Goal: Information Seeking & Learning: Learn about a topic

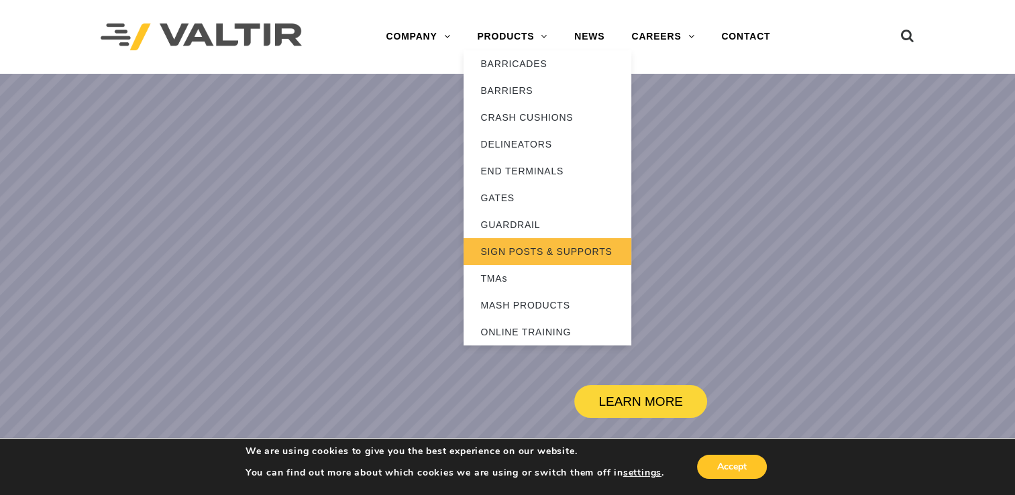
click at [515, 251] on link "SIGN POSTS & SUPPORTS" at bounding box center [547, 251] width 168 height 27
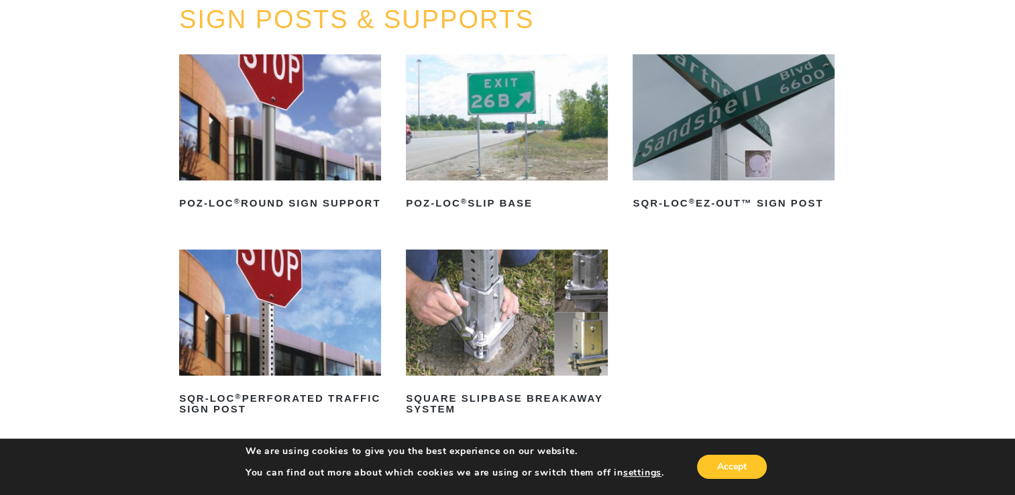
scroll to position [134, 0]
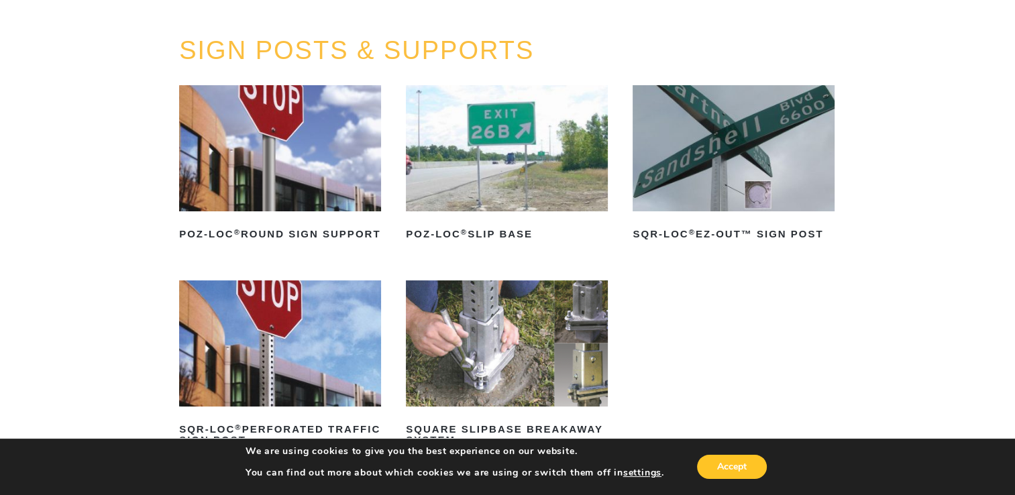
click at [271, 346] on img at bounding box center [280, 343] width 202 height 126
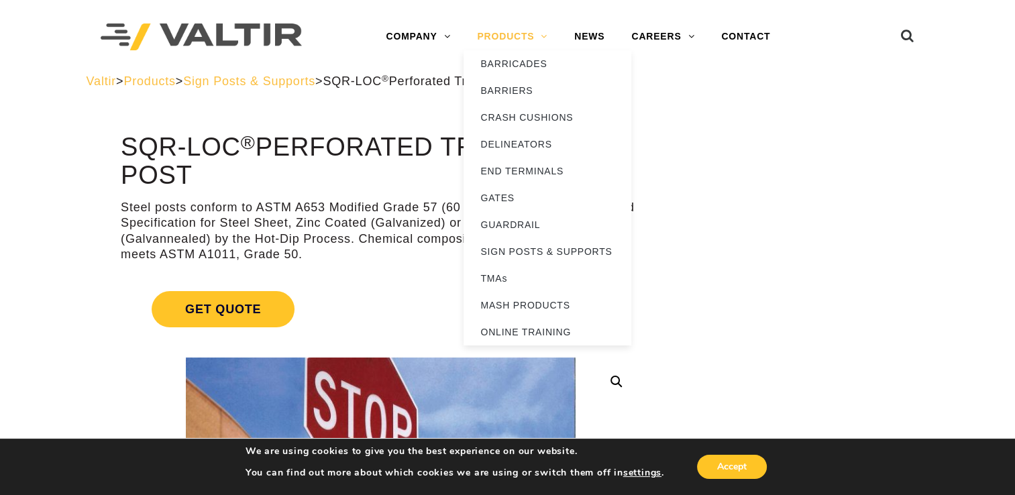
click at [530, 36] on link "PRODUCTS" at bounding box center [511, 36] width 97 height 27
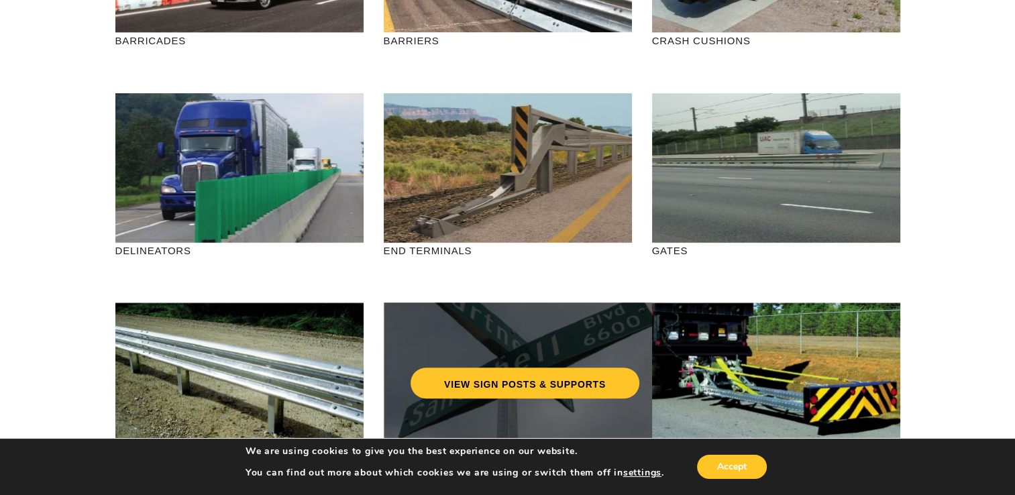
scroll to position [335, 0]
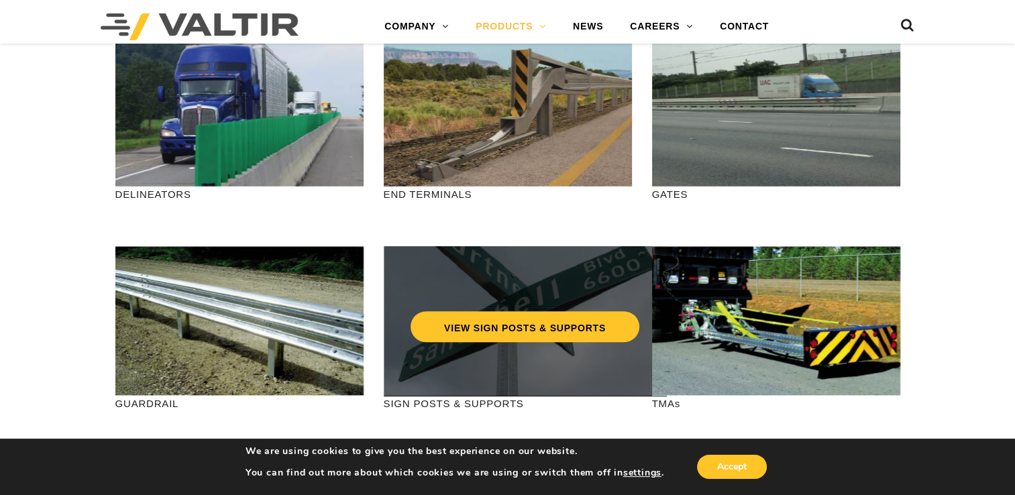
click at [528, 286] on div "VIEW SIGN POSTS & SUPPORTS" at bounding box center [524, 298] width 229 height 44
click at [522, 361] on div "VIEW SIGN POSTS & SUPPORTS" at bounding box center [525, 321] width 282 height 150
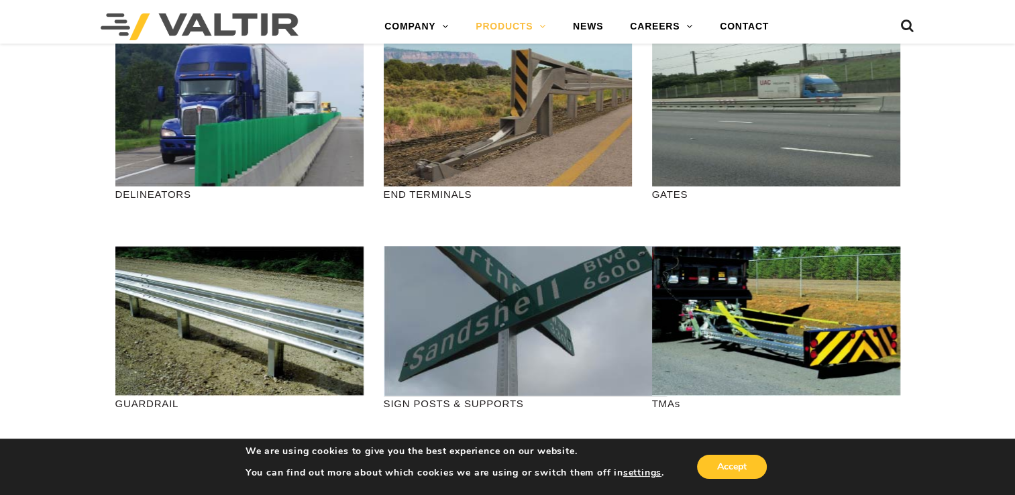
click at [469, 400] on p "SIGN POSTS & SUPPORTS" at bounding box center [508, 403] width 248 height 15
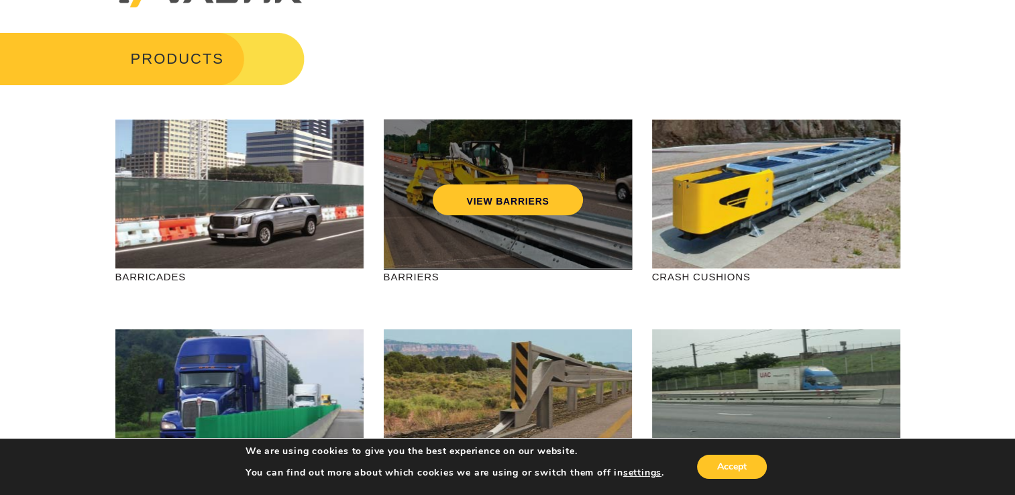
scroll to position [0, 0]
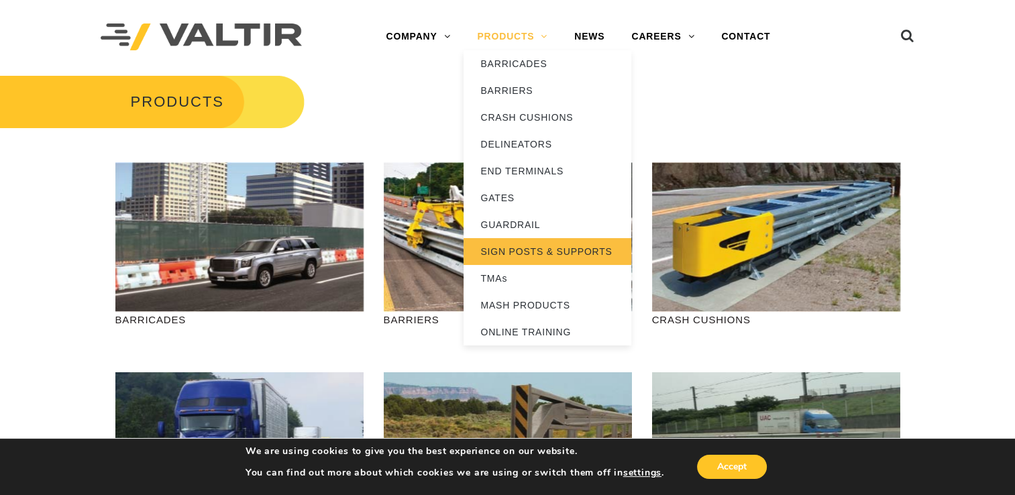
click at [506, 251] on link "SIGN POSTS & SUPPORTS" at bounding box center [547, 251] width 168 height 27
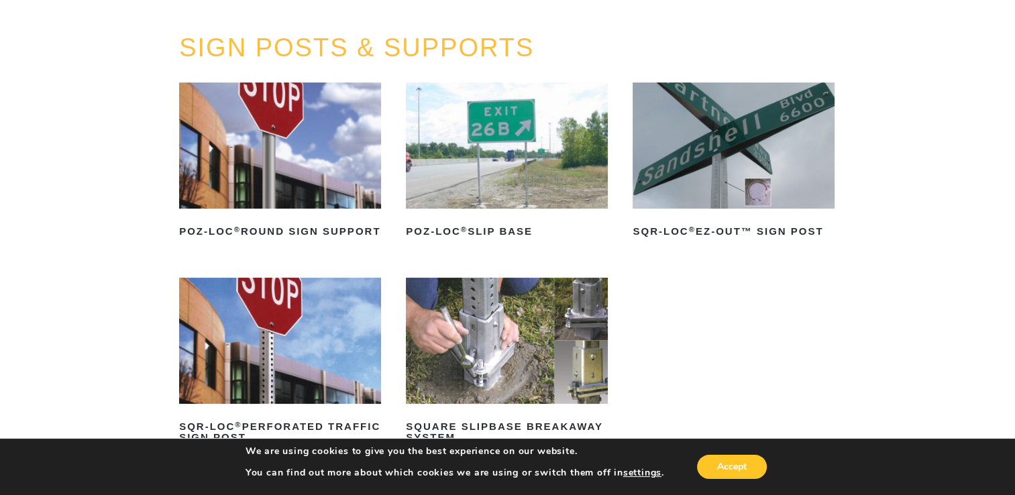
scroll to position [201, 0]
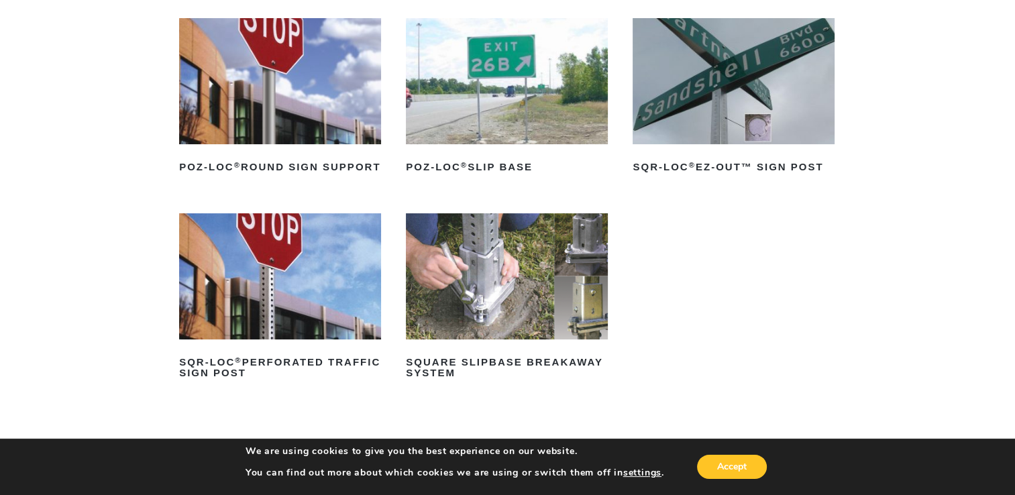
click at [290, 304] on img at bounding box center [280, 276] width 202 height 126
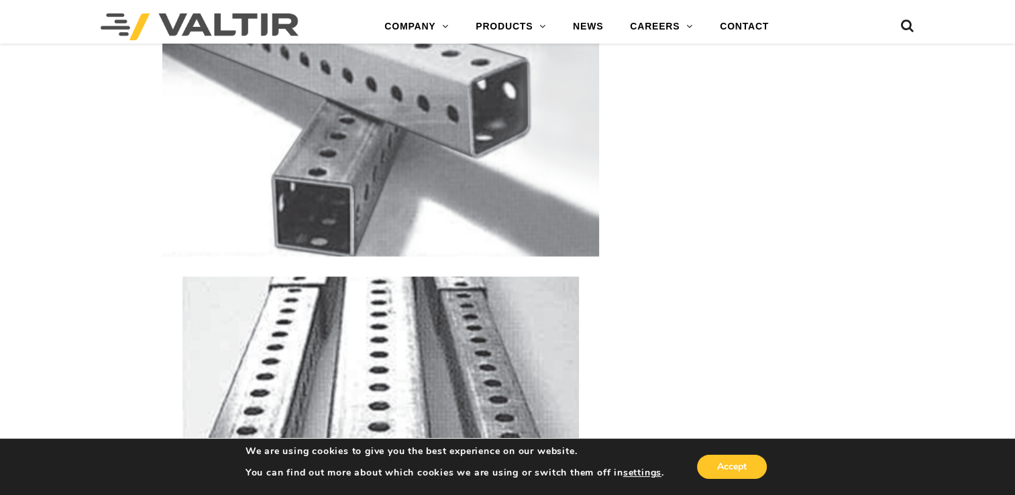
scroll to position [2347, 0]
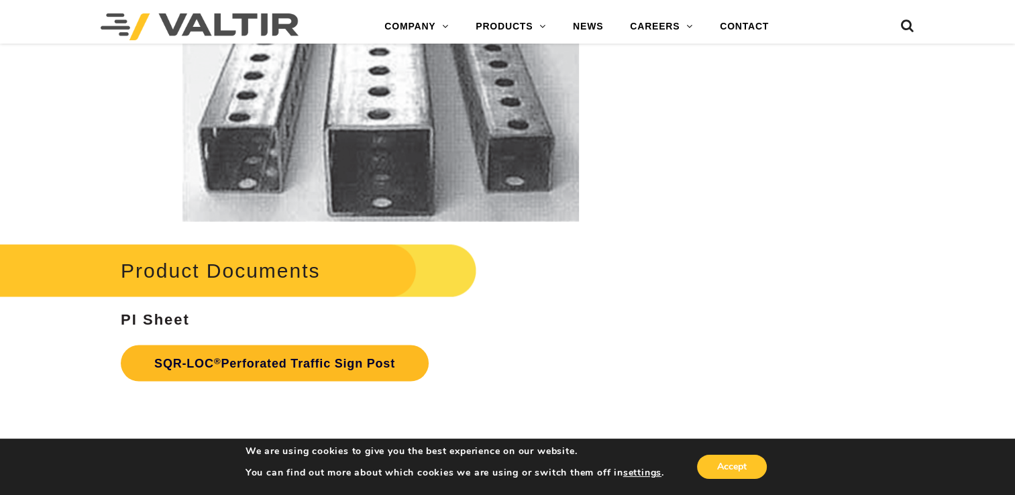
click at [226, 363] on link "SQR-LOC ® Perforated Traffic Sign Post" at bounding box center [275, 363] width 308 height 36
